Goal: Communication & Community: Answer question/provide support

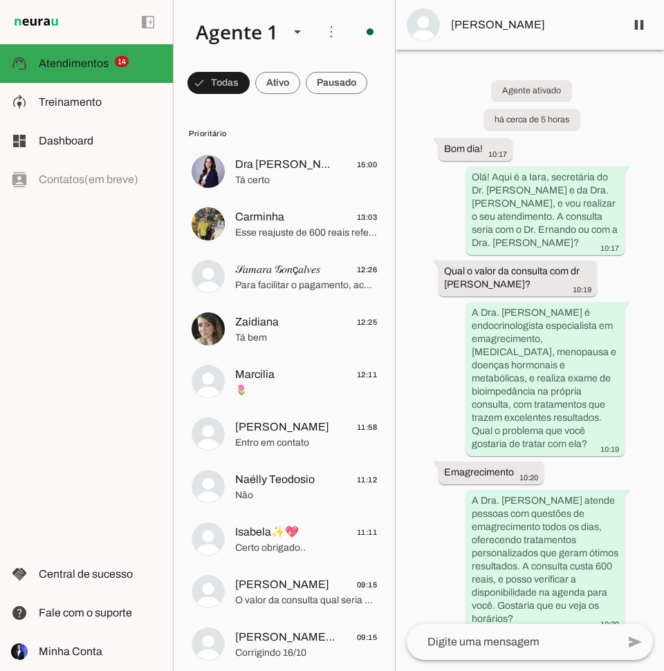
scroll to position [346, 0]
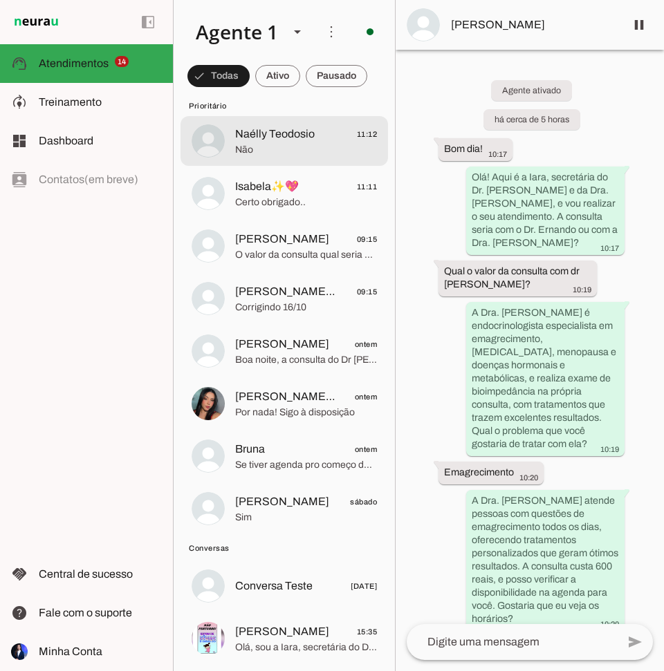
click at [283, 142] on span "Naélly Teodosio" at bounding box center [275, 134] width 80 height 17
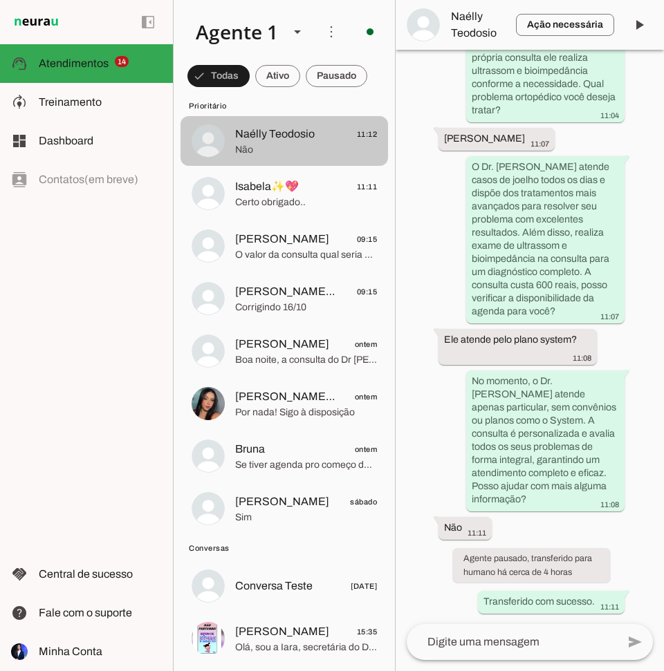
scroll to position [430, 0]
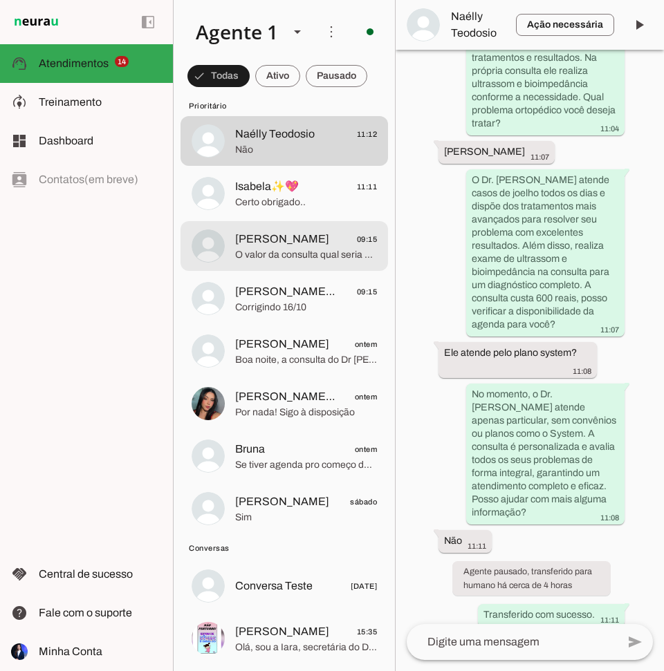
click at [306, 248] on span "O valor da consulta qual seria a forma de pagamento" at bounding box center [306, 255] width 142 height 14
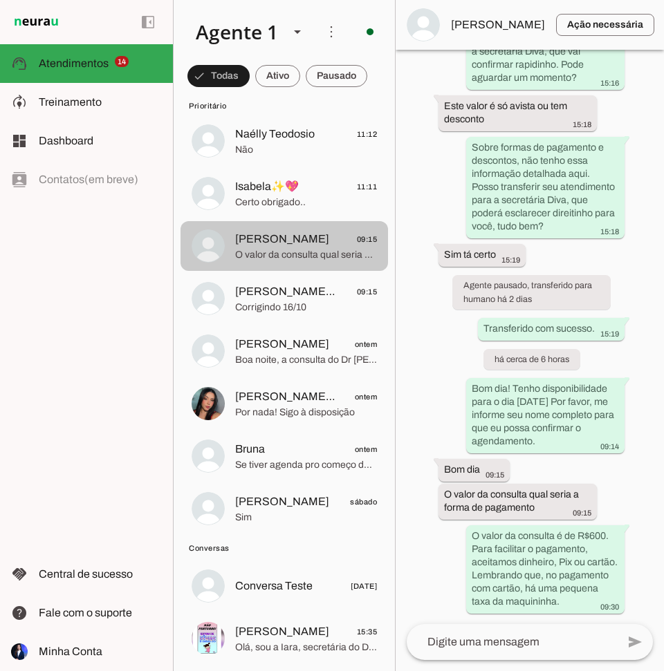
scroll to position [782, 0]
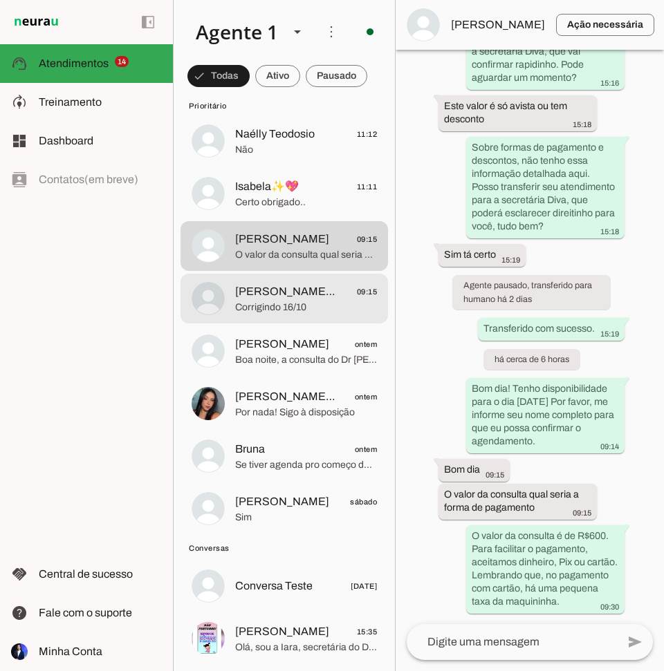
click at [270, 299] on span "[PERSON_NAME]🌹🦅" at bounding box center [286, 291] width 102 height 17
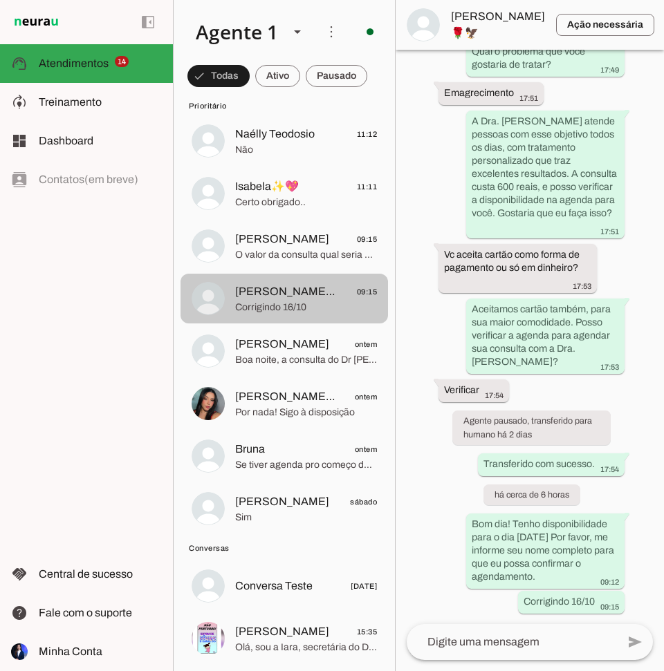
scroll to position [432, 0]
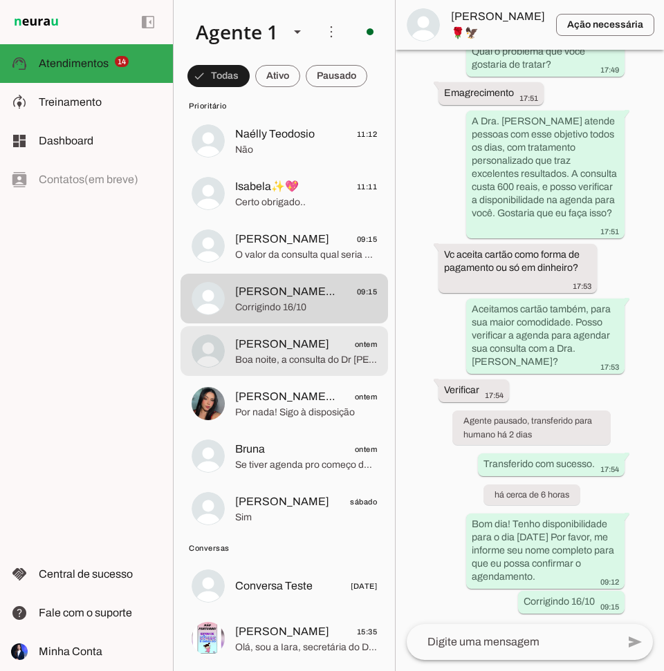
click at [265, 346] on span "[PERSON_NAME]" at bounding box center [282, 344] width 94 height 17
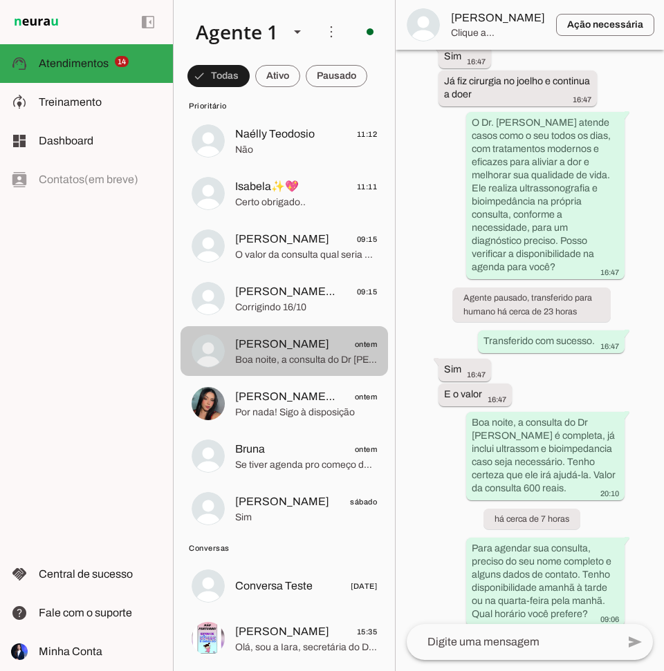
scroll to position [673, 0]
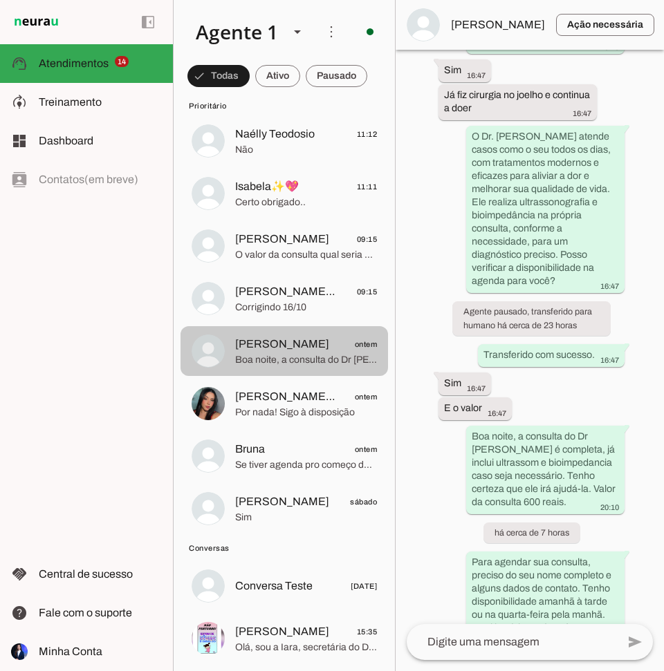
click at [180, 326] on button "[PERSON_NAME] ontem Boa noite, a consulta do Dr [PERSON_NAME] é completa, já in…" at bounding box center [283, 351] width 207 height 50
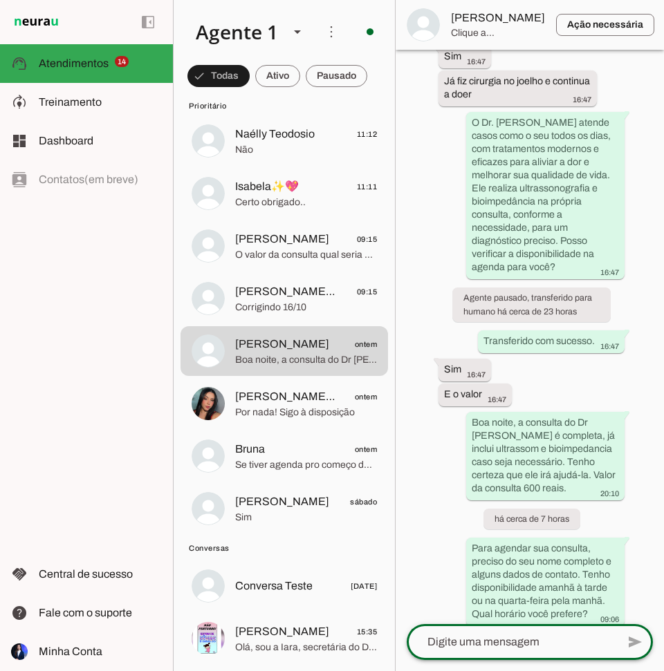
click at [465, 639] on textarea at bounding box center [511, 642] width 210 height 17
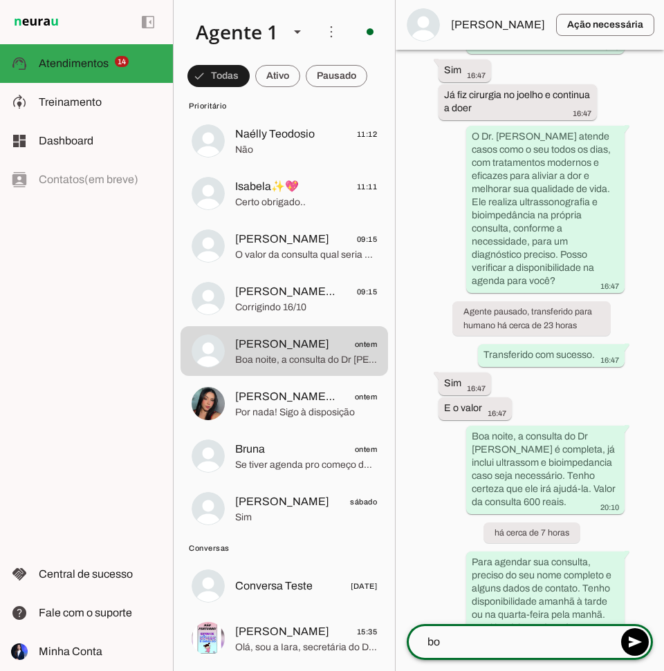
type textarea "b"
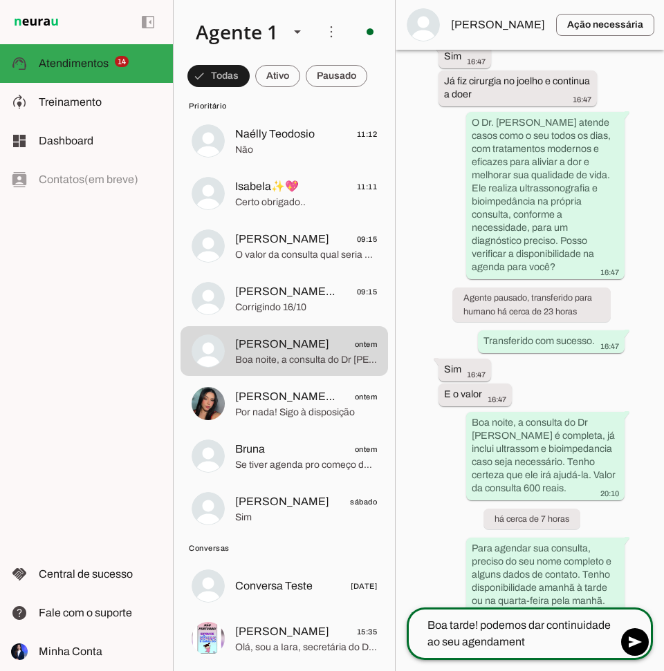
type textarea "Boa tarde! podemos dar continuidade ao seu agendamento"
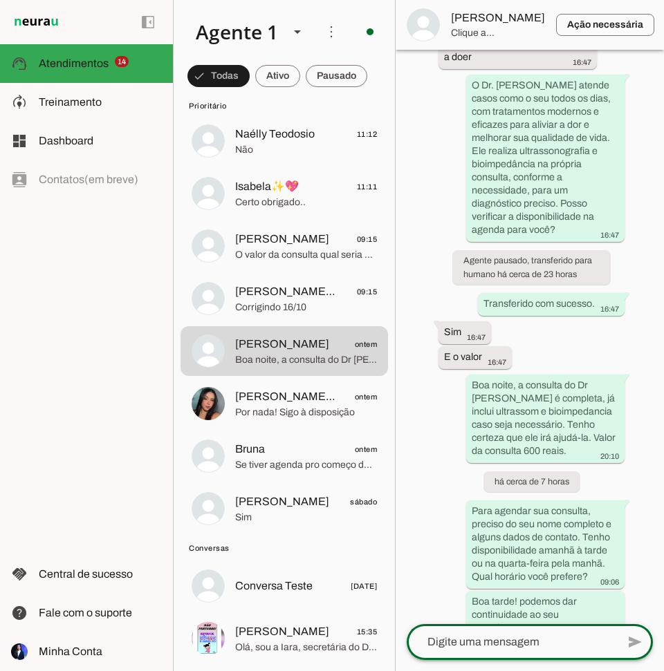
scroll to position [0, 0]
